Goal: Information Seeking & Learning: Find specific fact

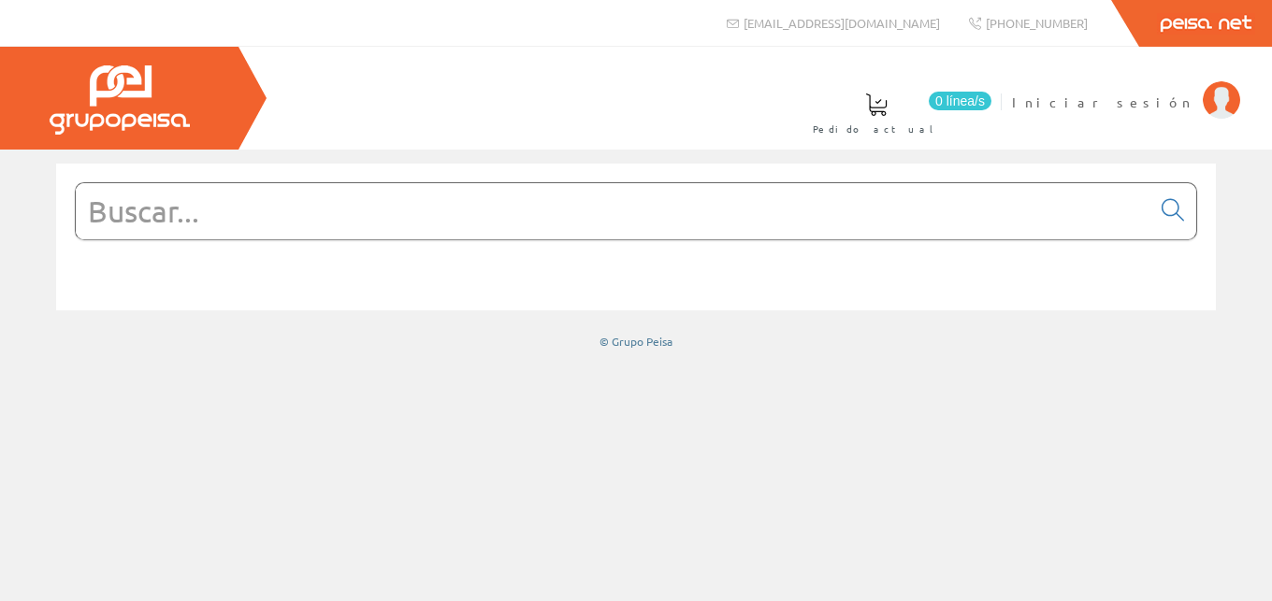
click at [125, 212] on input "text" at bounding box center [613, 211] width 1075 height 56
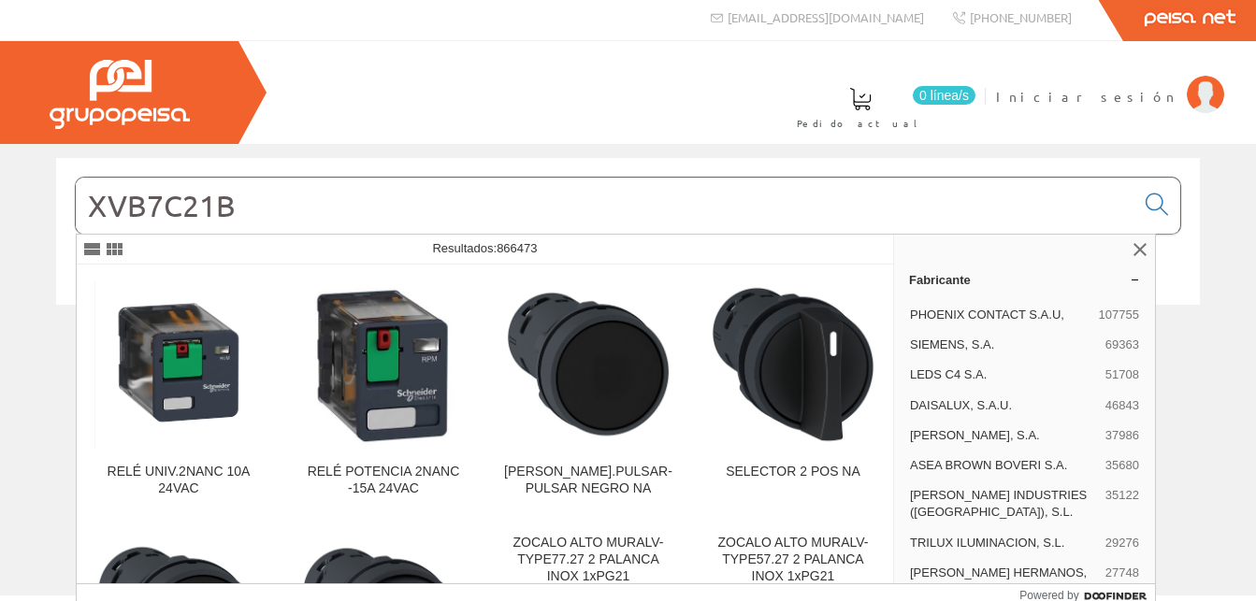
scroll to position [12, 0]
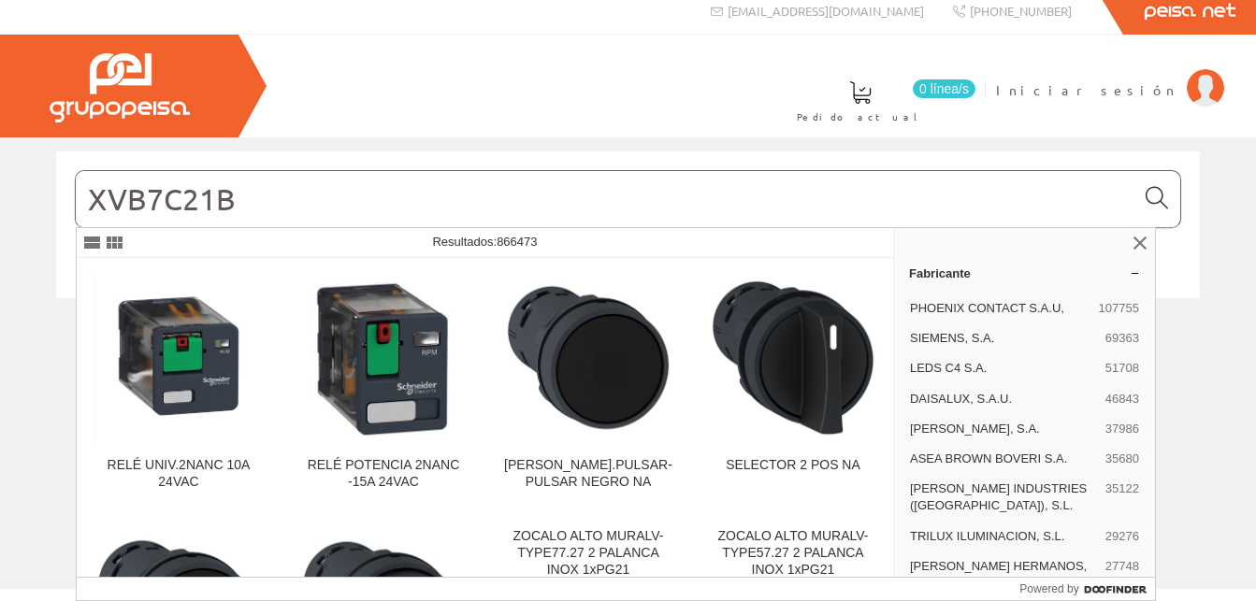
type input "XVB7C21B"
click at [1157, 197] on icon at bounding box center [1157, 198] width 22 height 13
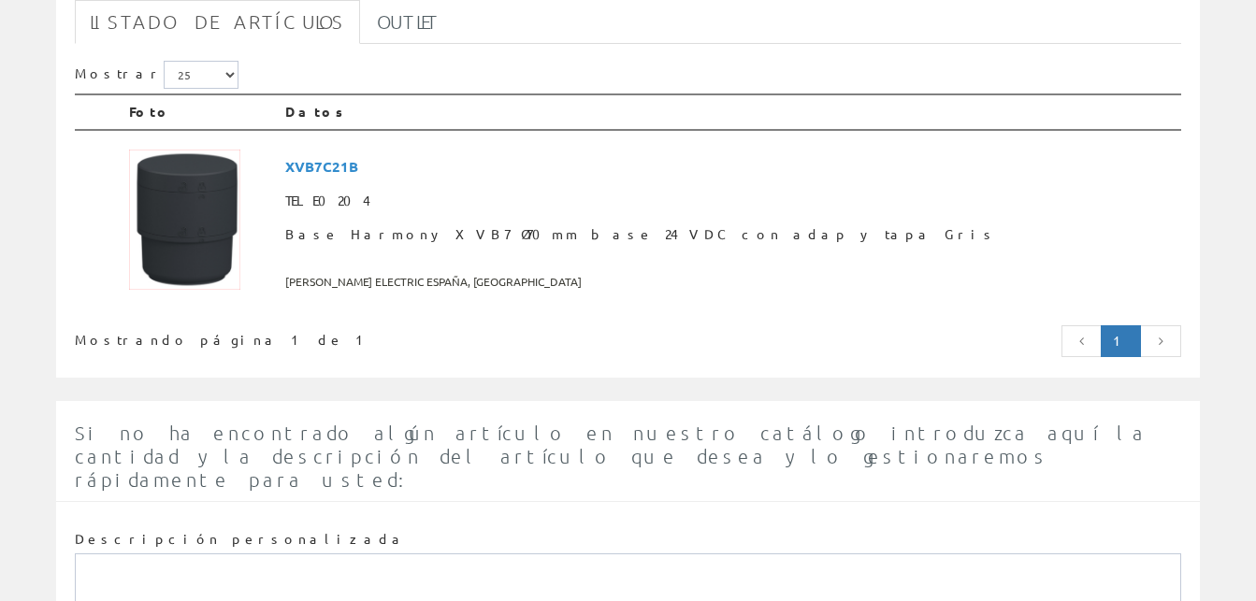
scroll to position [382, 0]
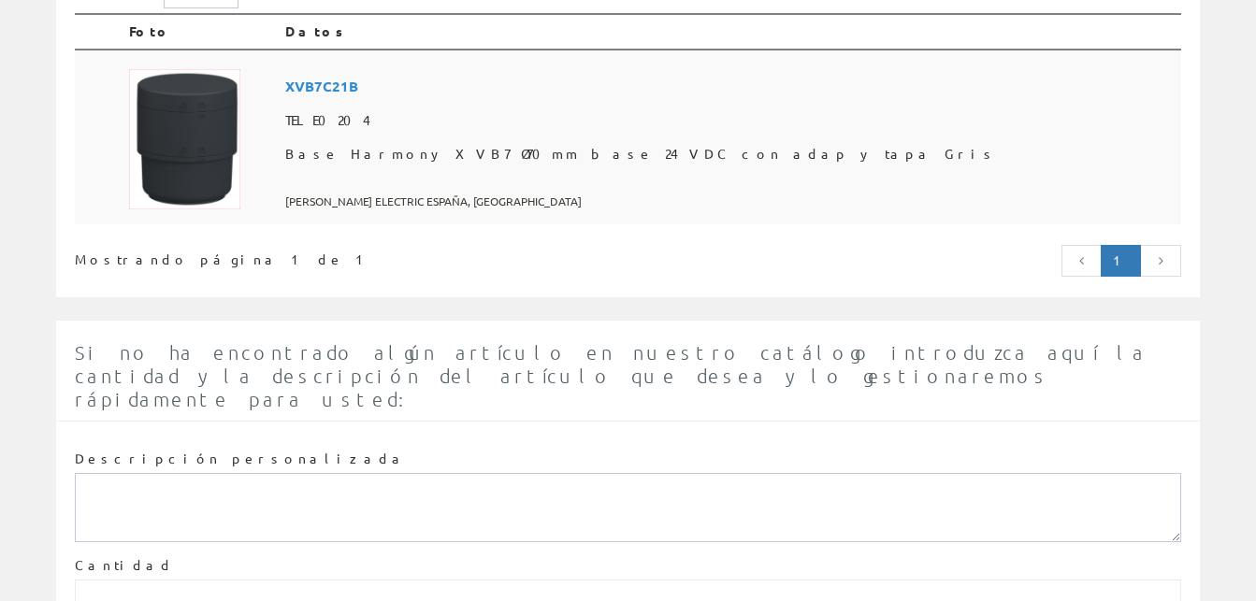
click at [420, 84] on span "XVB7C21B" at bounding box center [729, 86] width 888 height 35
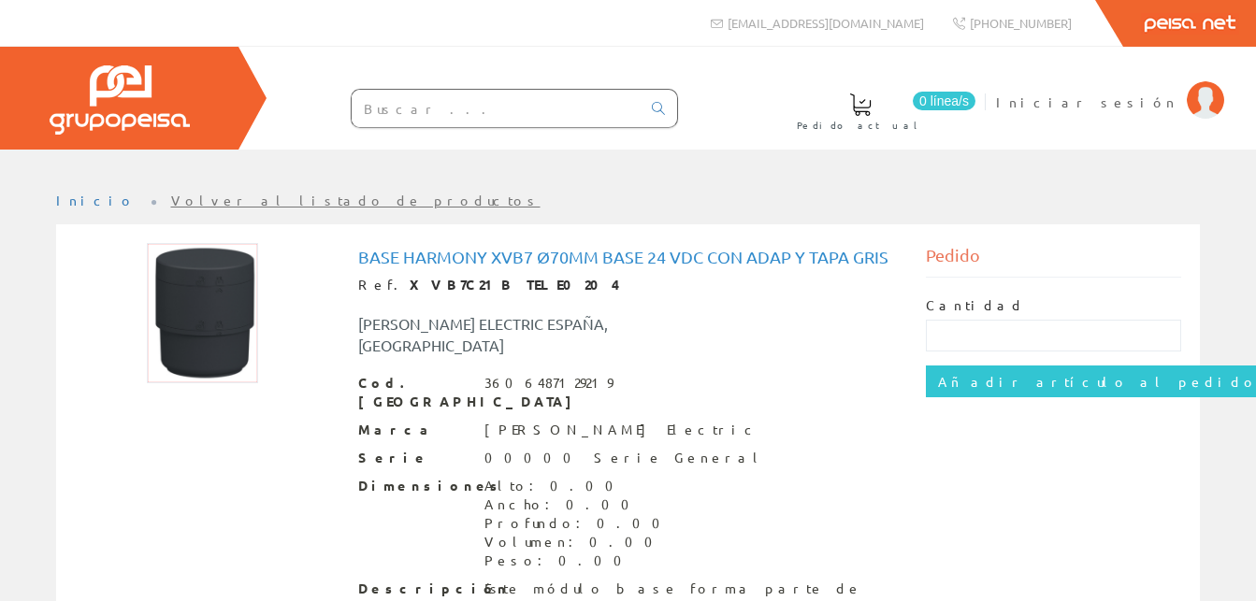
click at [376, 111] on input "text" at bounding box center [496, 108] width 289 height 37
click at [372, 107] on input "text" at bounding box center [496, 108] width 289 height 37
